Goal: Information Seeking & Learning: Learn about a topic

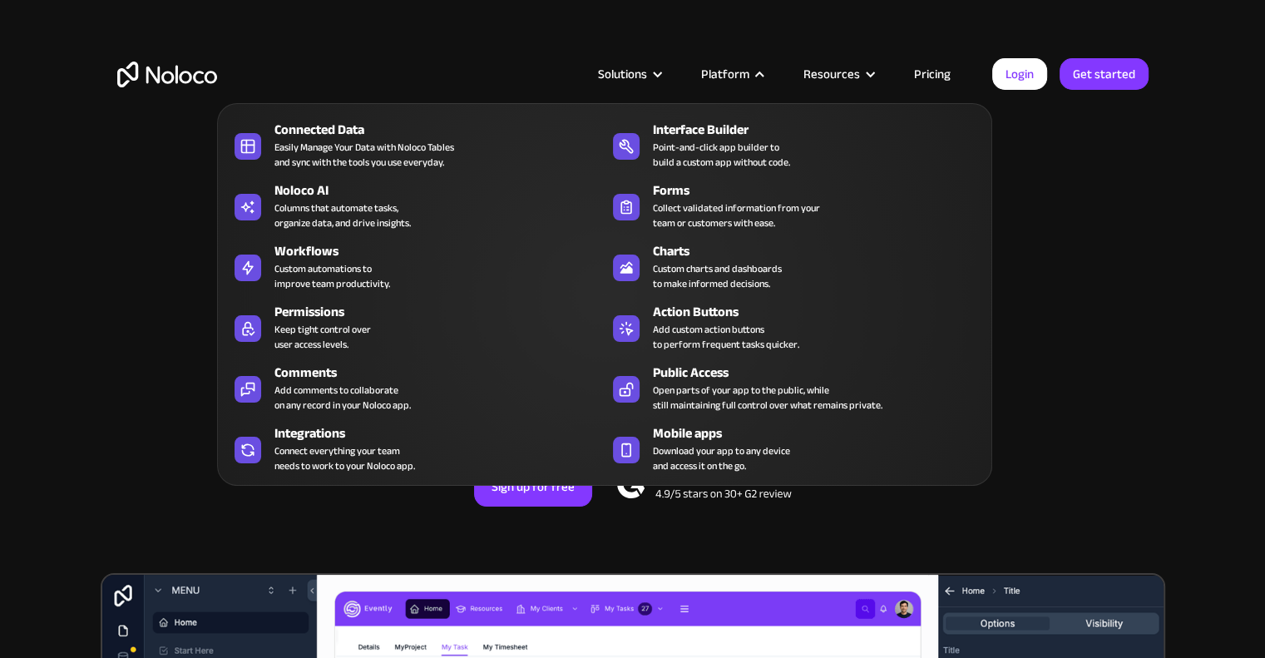
click at [762, 73] on div at bounding box center [760, 74] width 12 height 12
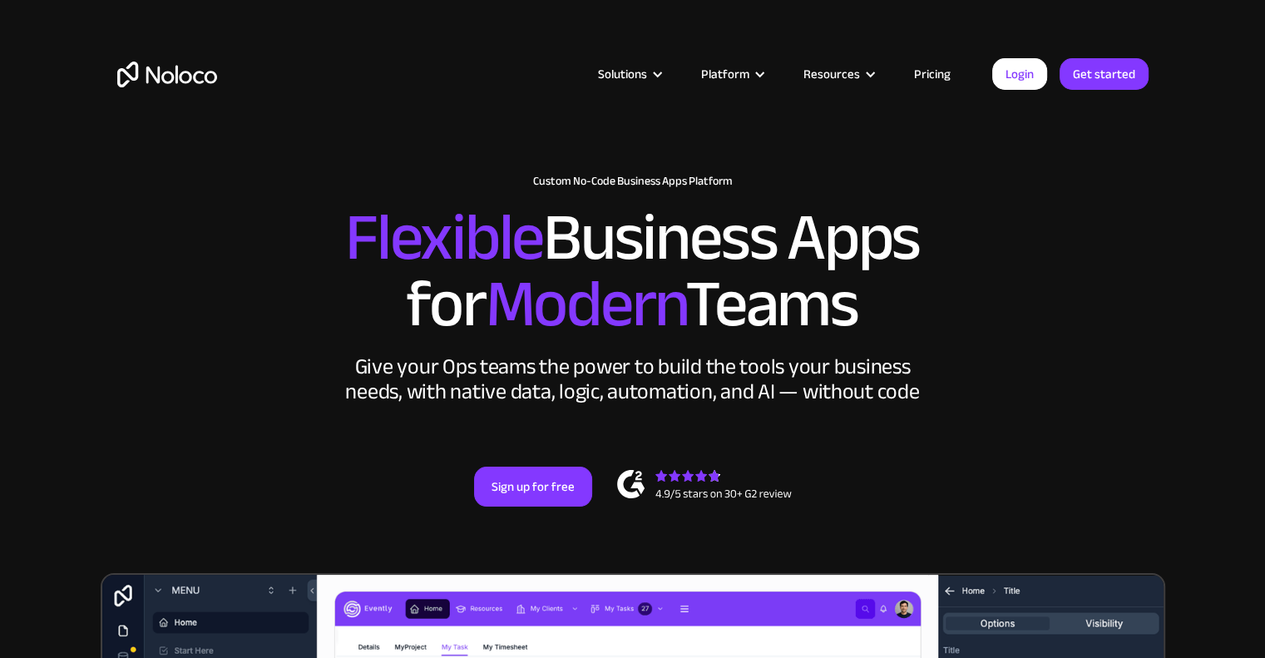
click at [762, 73] on div at bounding box center [760, 74] width 12 height 12
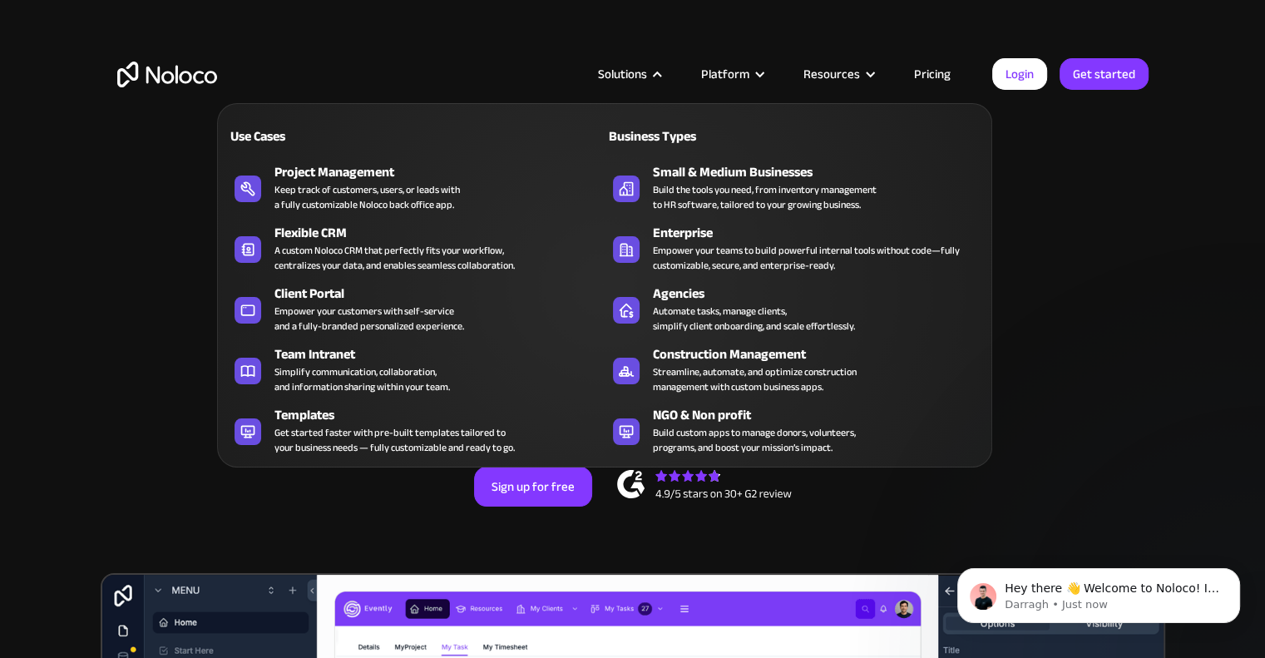
click at [662, 76] on div at bounding box center [657, 74] width 12 height 12
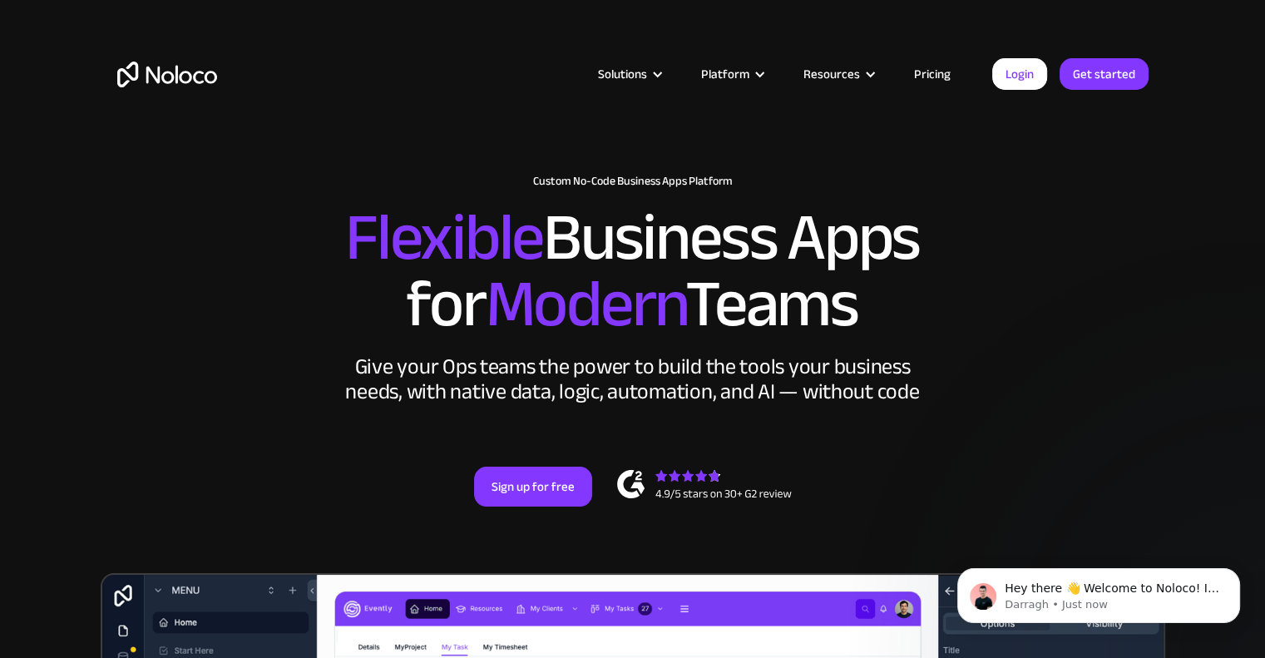
click at [662, 76] on div at bounding box center [657, 74] width 12 height 12
click at [948, 74] on link "Pricing" at bounding box center [933, 74] width 78 height 22
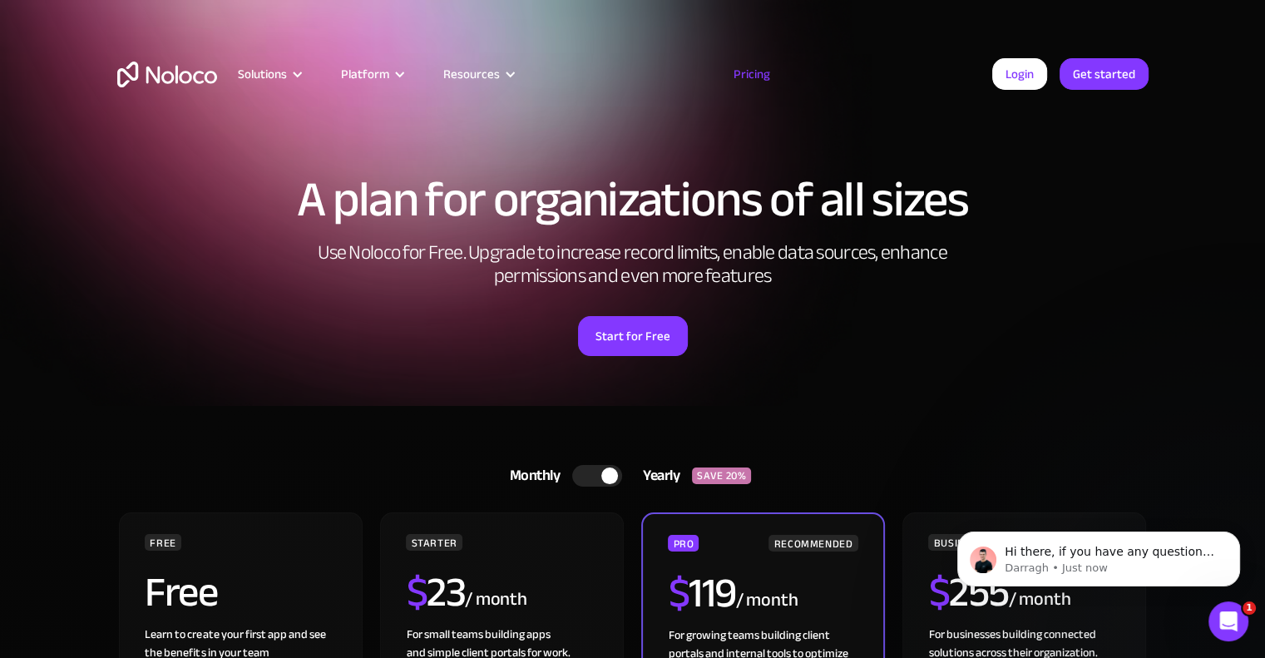
click at [1091, 215] on h1 "A plan for organizations of all sizes" at bounding box center [633, 200] width 1032 height 50
click at [1197, 281] on section "A plan for organizations of all sizes Use Noloco for Free. Upgrade to increase …" at bounding box center [632, 203] width 1265 height 406
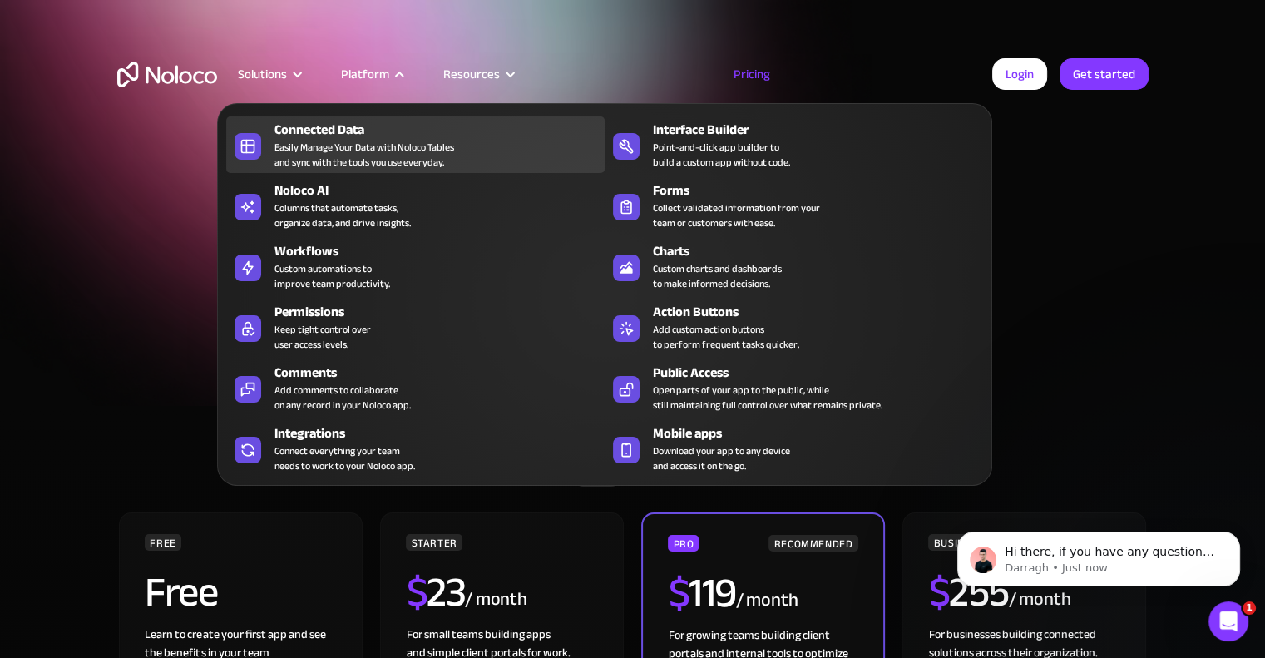
click at [350, 148] on div "Easily Manage Your Data with Noloco Tables and sync with the tools you use ever…" at bounding box center [365, 155] width 180 height 30
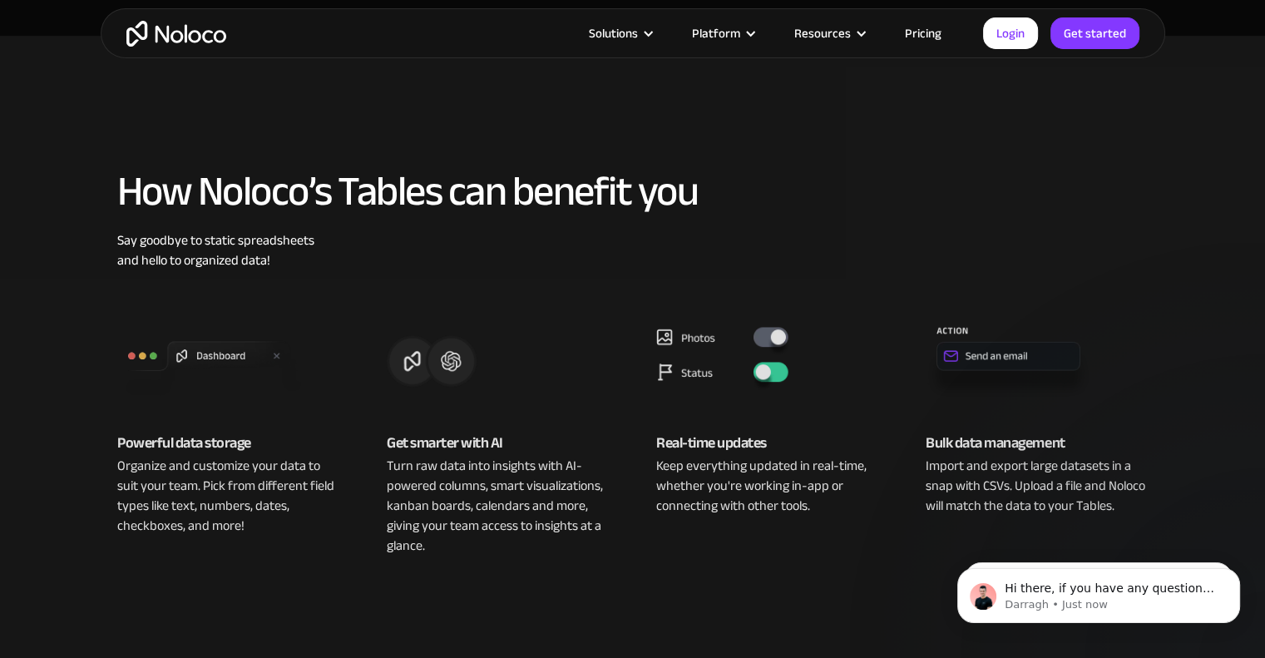
scroll to position [666, 0]
